Goal: Book appointment/travel/reservation

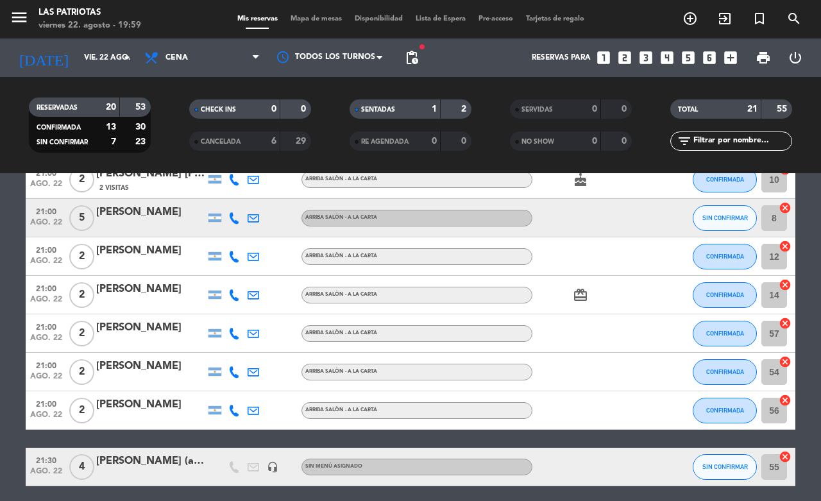
scroll to position [80, 0]
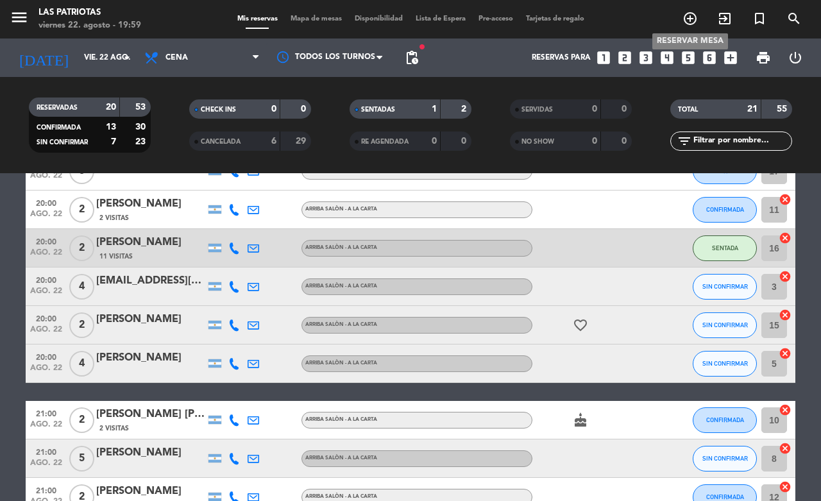
click at [688, 18] on icon "add_circle_outline" at bounding box center [689, 18] width 15 height 15
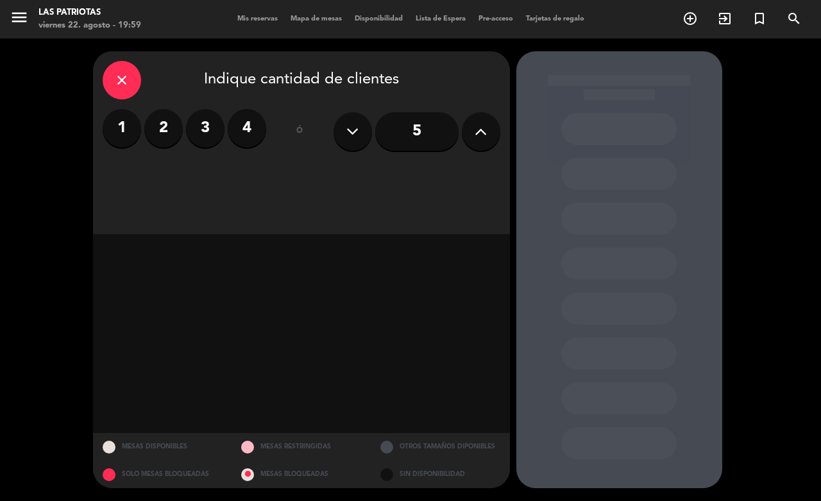
drag, startPoint x: 198, startPoint y: 128, endPoint x: 206, endPoint y: 130, distance: 8.4
click at [199, 128] on label "3" at bounding box center [205, 128] width 38 height 38
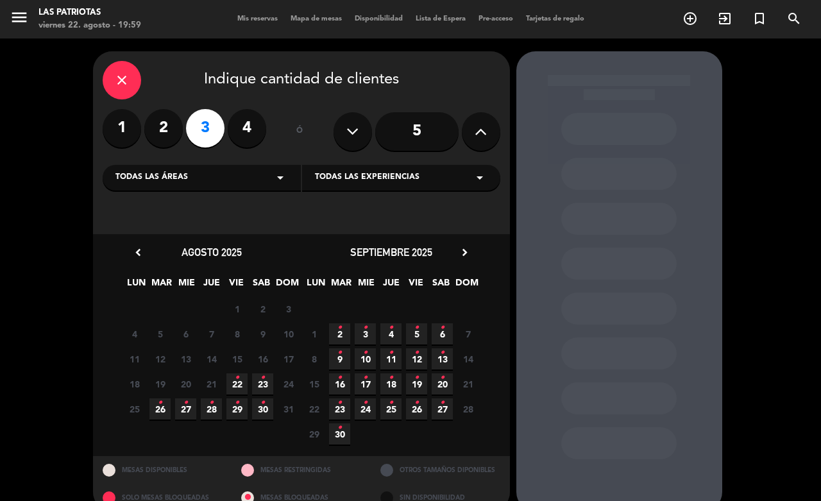
click at [235, 378] on icon "•" at bounding box center [237, 377] width 4 height 21
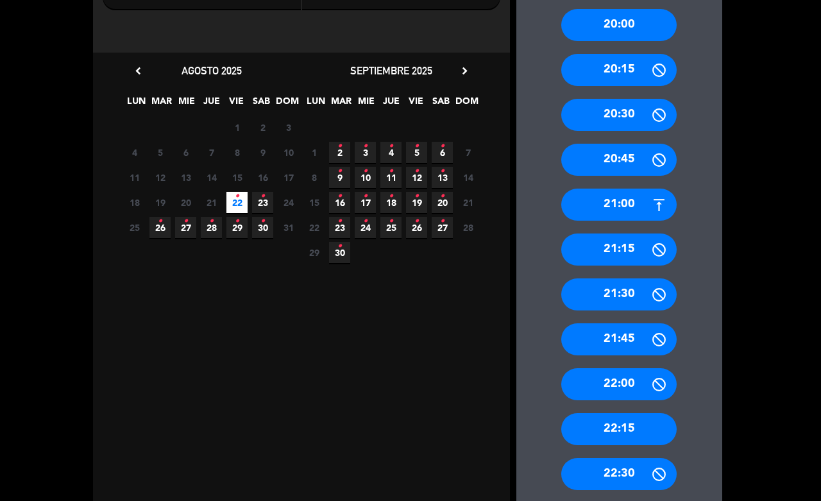
scroll to position [262, 0]
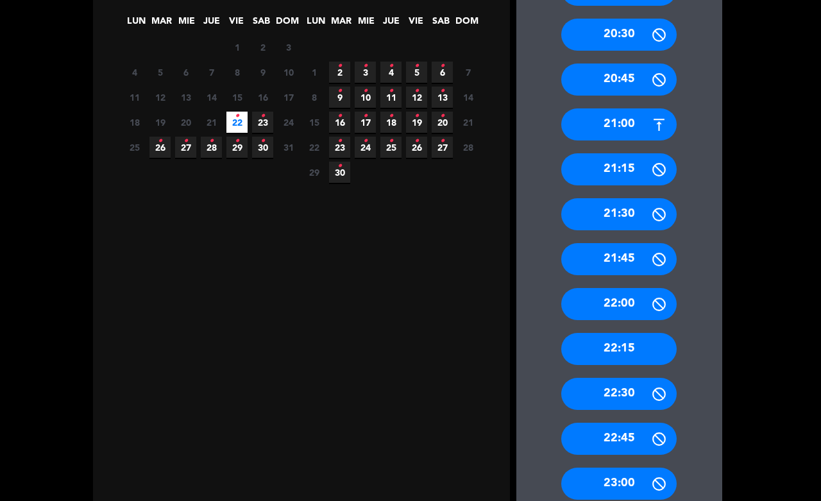
click at [625, 348] on div "22:15" at bounding box center [618, 349] width 115 height 32
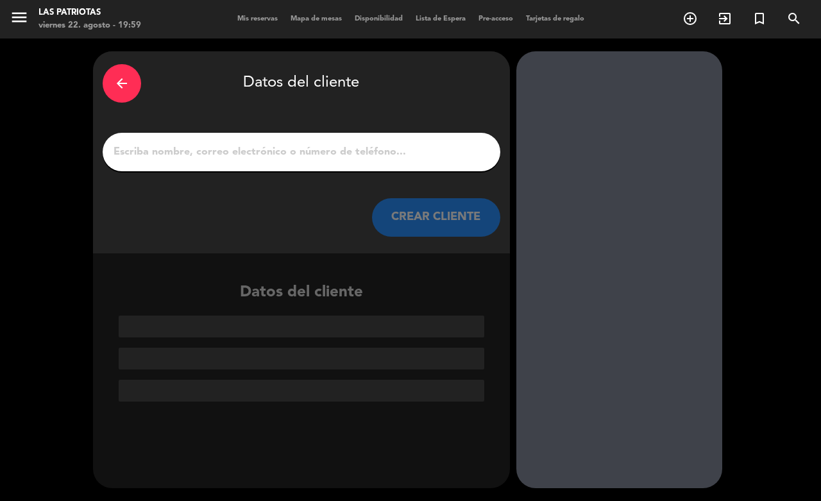
scroll to position [0, 0]
click at [357, 153] on input "1" at bounding box center [301, 152] width 378 height 18
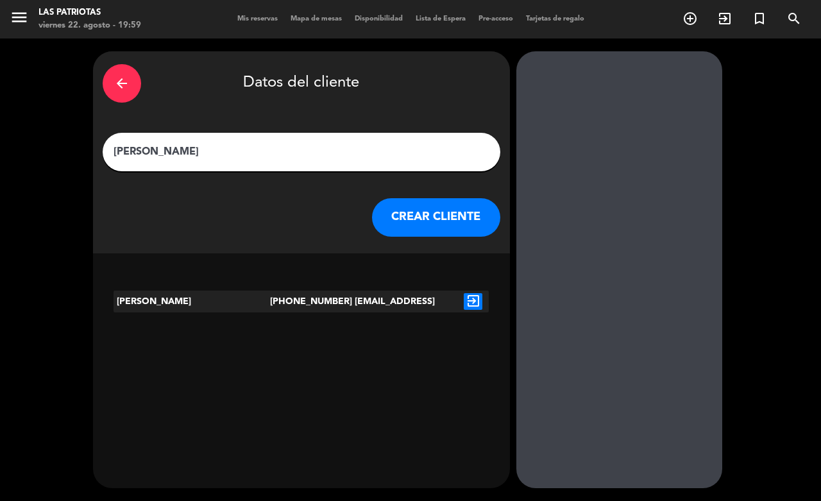
type input "[PERSON_NAME]"
click at [199, 294] on div "[PERSON_NAME]" at bounding box center [192, 302] width 156 height 22
click at [464, 297] on icon "exit_to_app" at bounding box center [473, 301] width 19 height 17
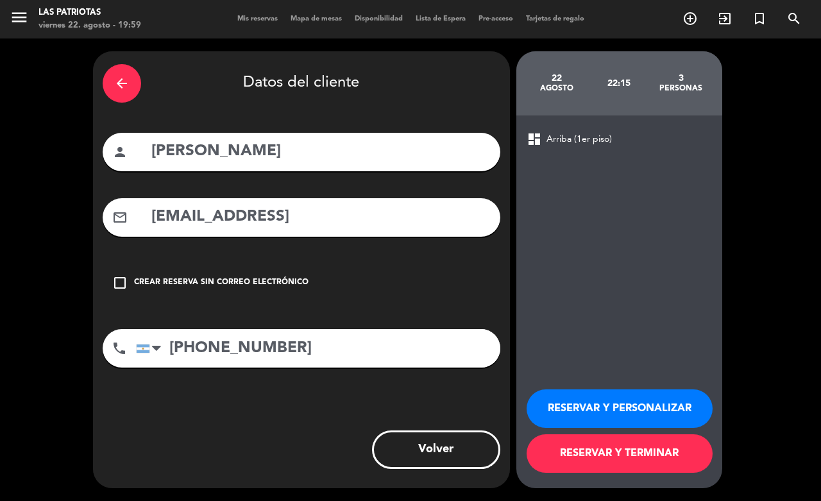
click at [593, 446] on button "RESERVAR Y TERMINAR" at bounding box center [620, 453] width 186 height 38
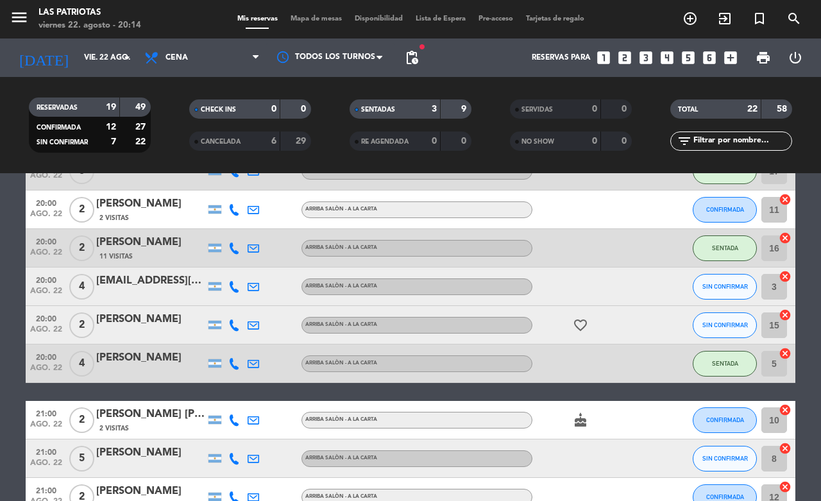
scroll to position [241, 0]
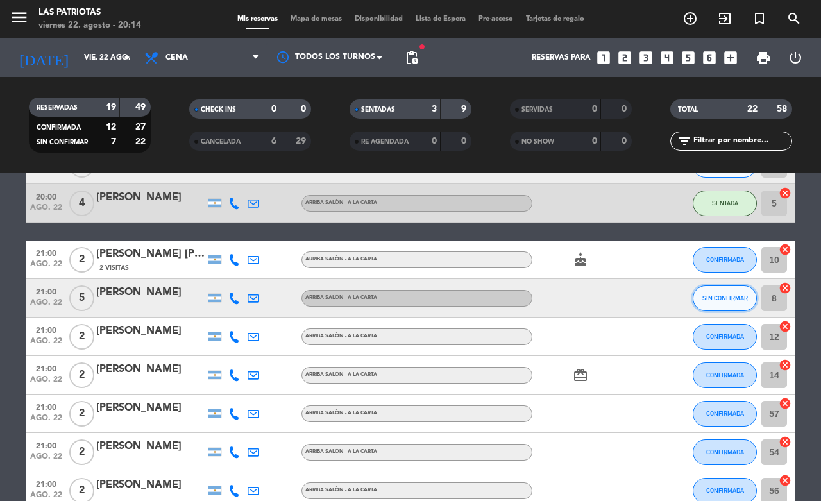
click at [706, 296] on span "SIN CONFIRMAR" at bounding box center [725, 297] width 46 height 7
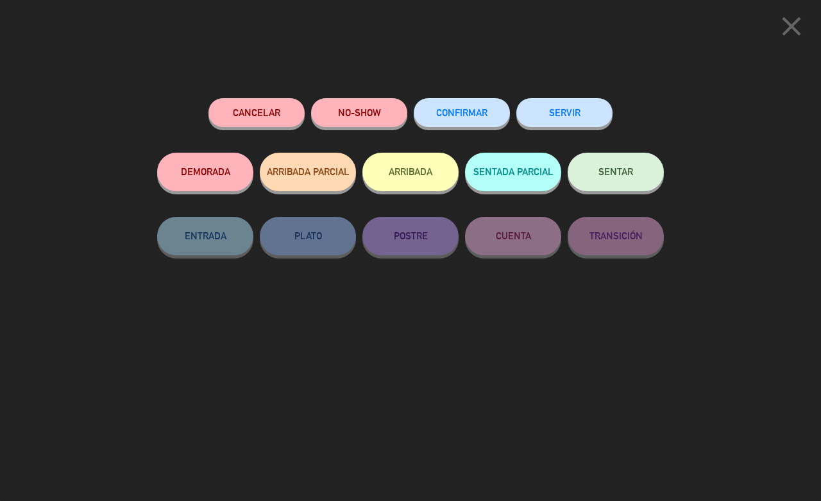
click at [457, 115] on span "CONFIRMAR" at bounding box center [461, 112] width 51 height 11
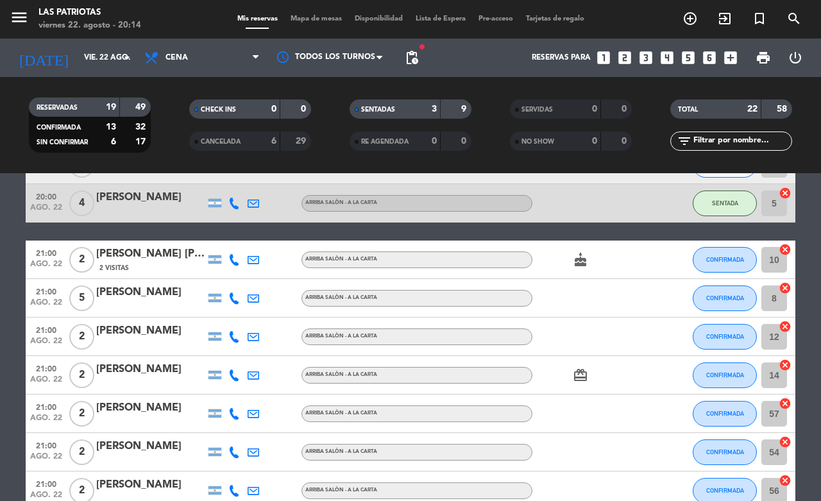
scroll to position [0, 0]
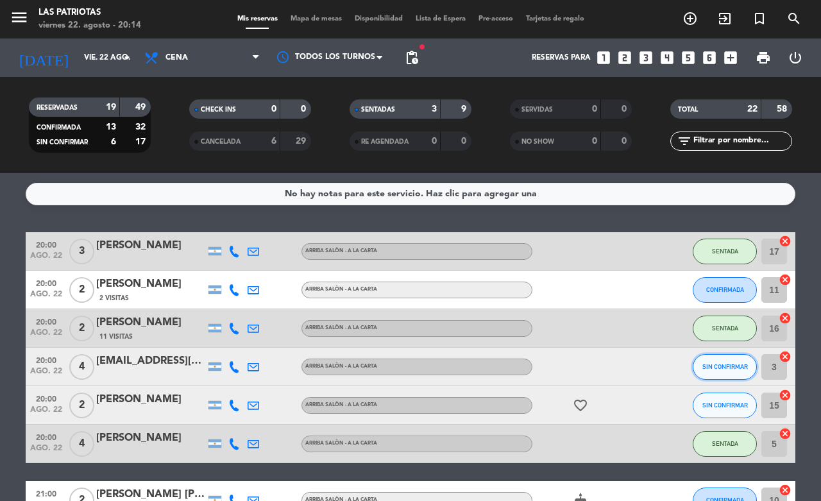
click at [709, 357] on button "SIN CONFIRMAR" at bounding box center [725, 367] width 64 height 26
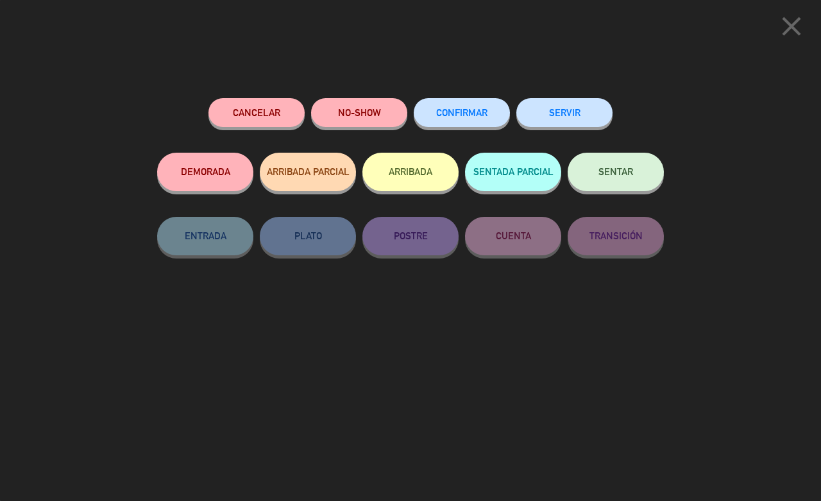
click at [789, 17] on icon "close" at bounding box center [791, 26] width 32 height 32
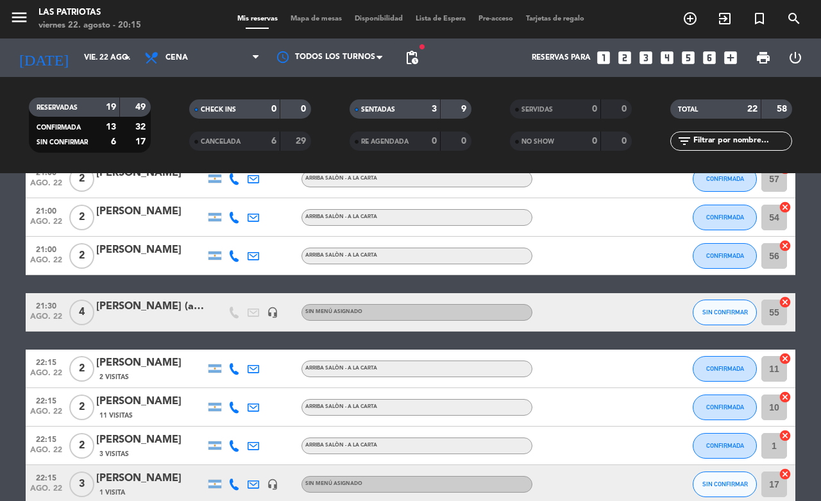
scroll to position [481, 0]
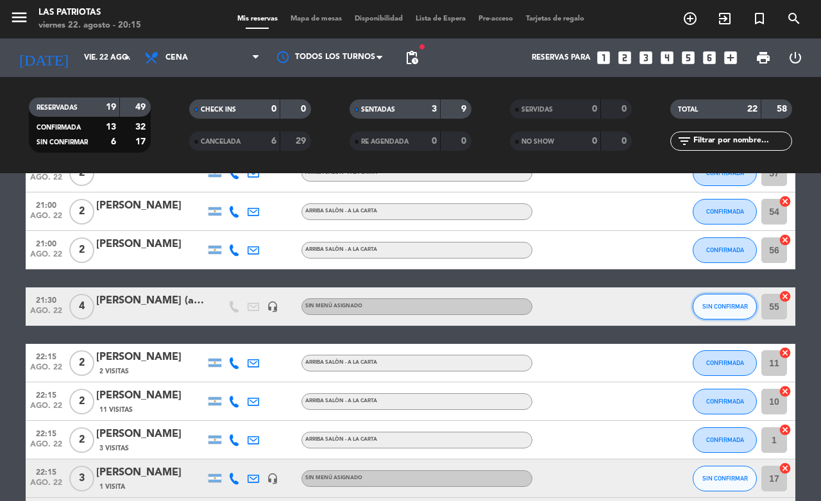
click at [727, 300] on button "SIN CONFIRMAR" at bounding box center [725, 307] width 64 height 26
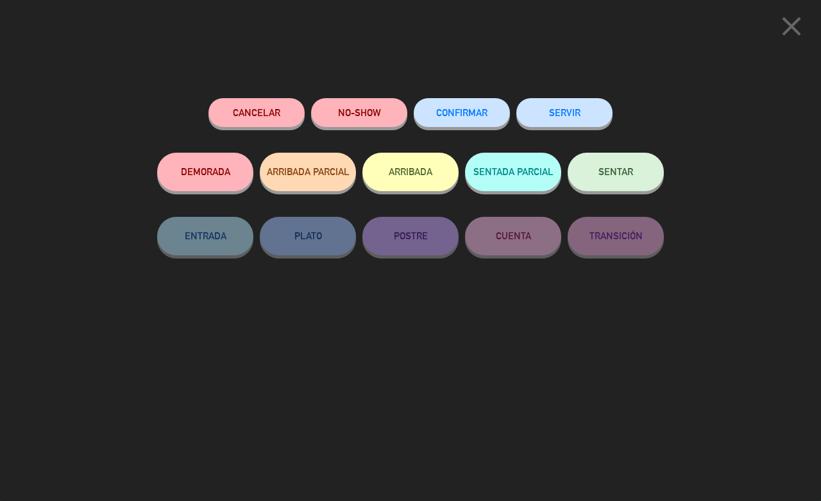
click at [465, 114] on span "CONFIRMAR" at bounding box center [461, 112] width 51 height 11
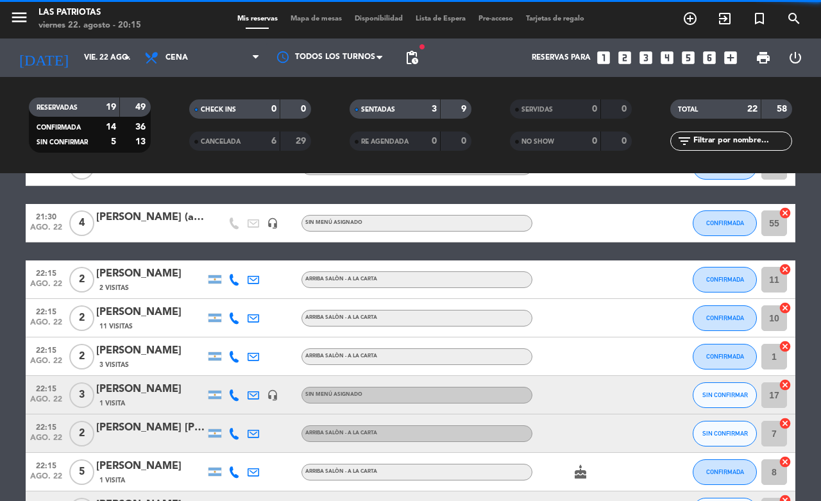
scroll to position [641, 0]
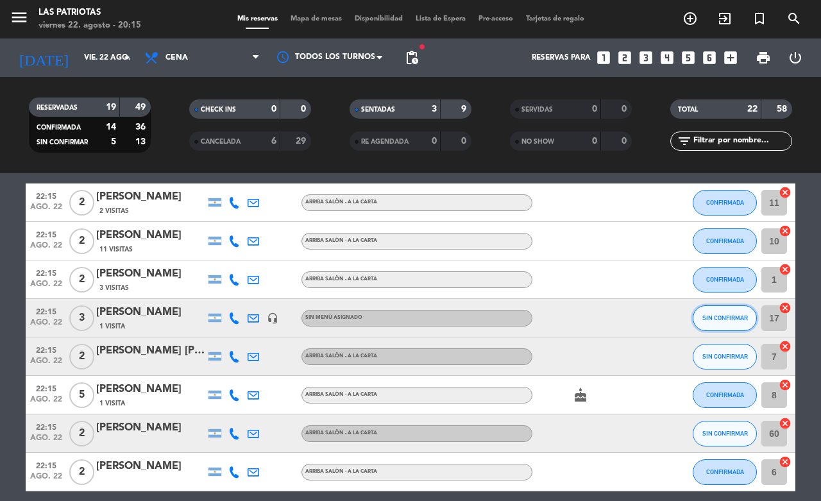
click at [704, 318] on span "SIN CONFIRMAR" at bounding box center [725, 317] width 46 height 7
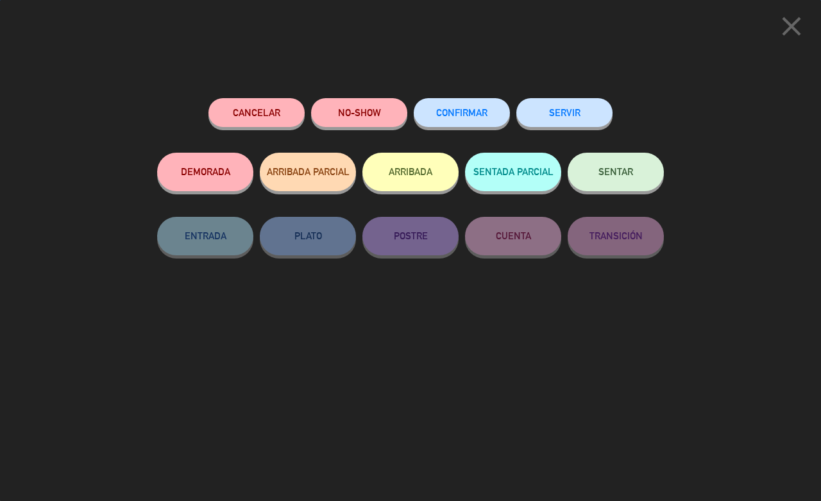
click at [456, 97] on div "Cancelar NO-SHOW CONFIRMAR SERVIR DEMORADA ARRIBADA PARCIAL ARRIBADA SENTADA PA…" at bounding box center [410, 295] width 525 height 412
click at [456, 104] on button "CONFIRMAR" at bounding box center [462, 112] width 96 height 29
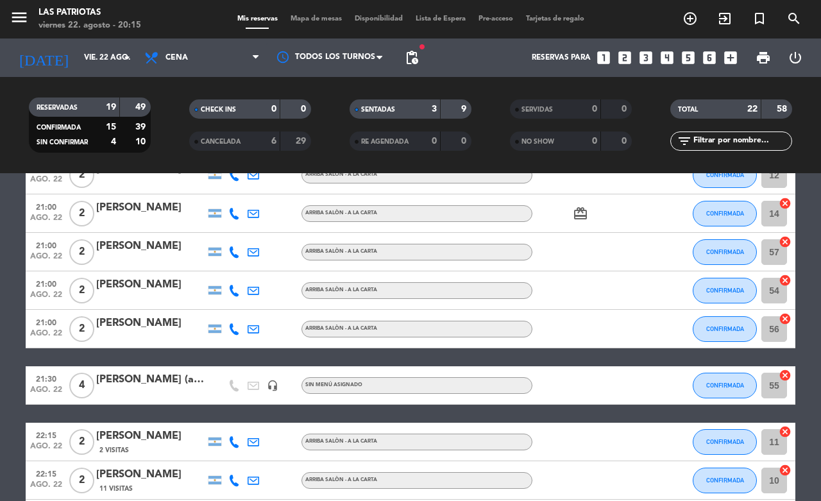
scroll to position [375, 0]
